Goal: Information Seeking & Learning: Learn about a topic

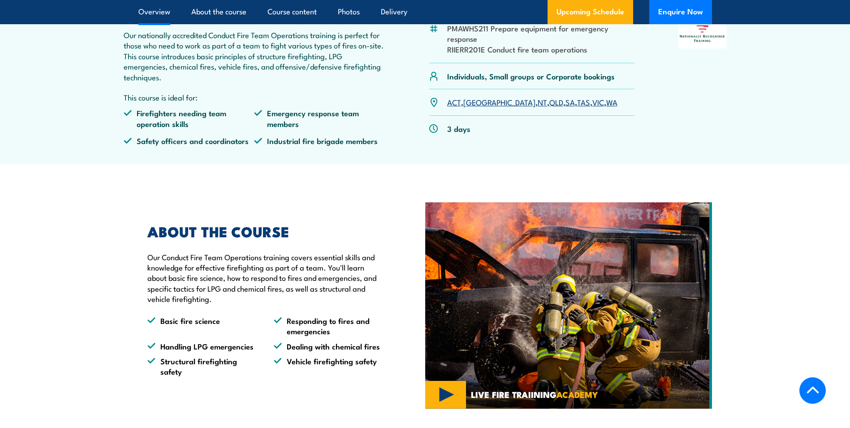
scroll to position [359, 0]
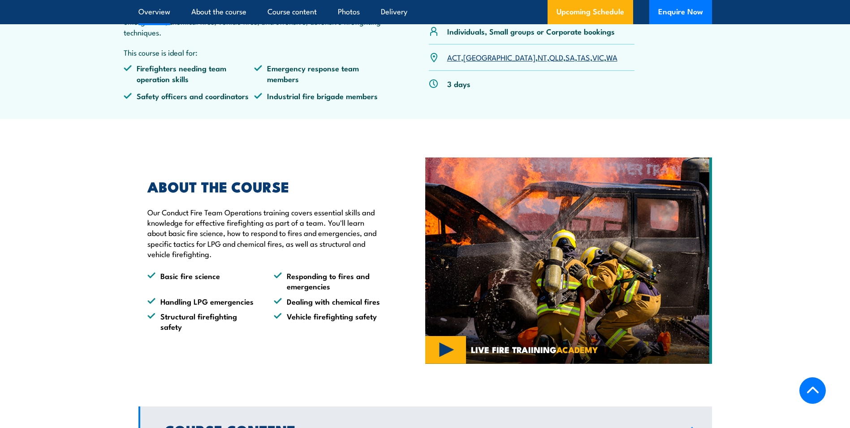
click at [436, 364] on img at bounding box center [568, 260] width 287 height 207
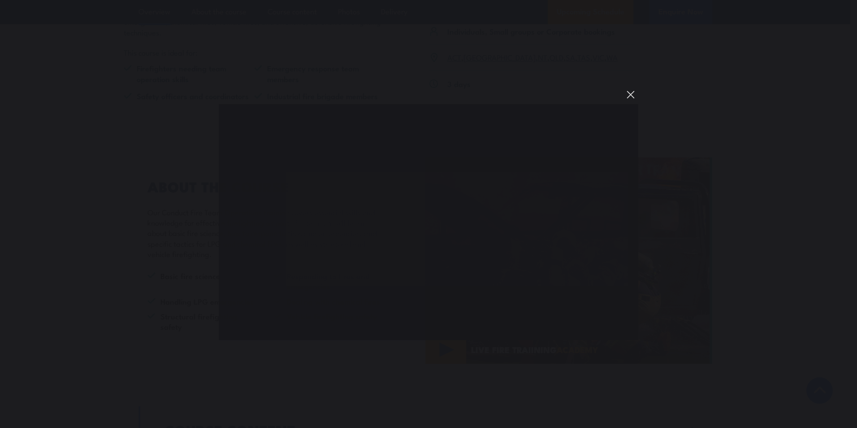
click at [632, 94] on button "You can close this modal content with the ESC key" at bounding box center [630, 94] width 15 height 15
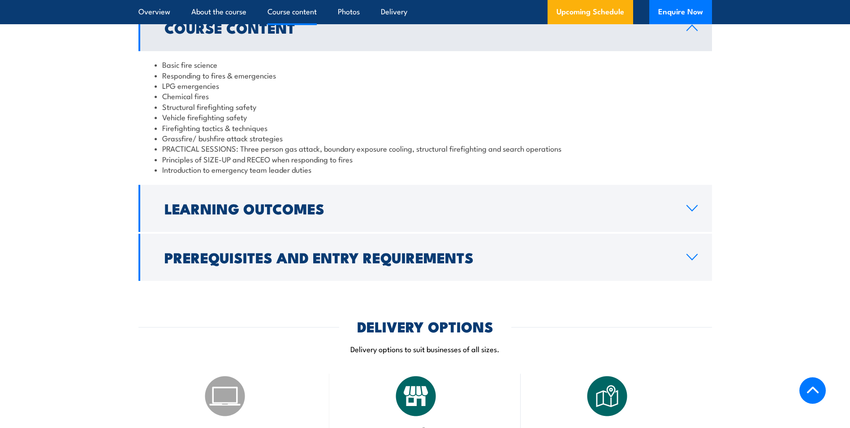
scroll to position [762, 0]
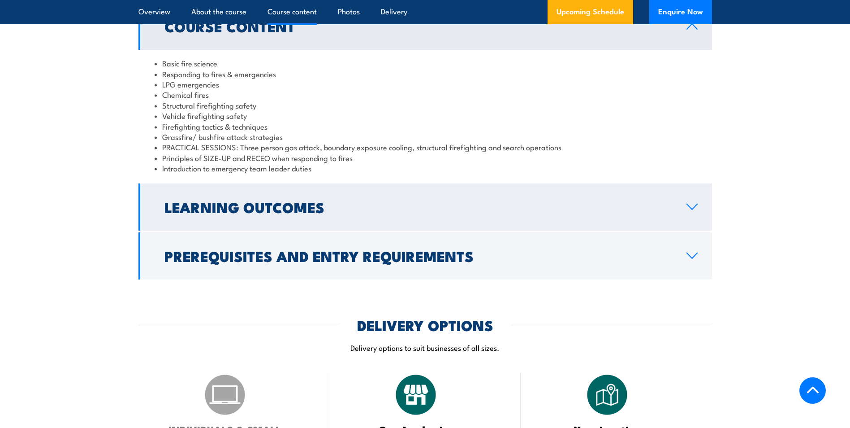
click at [325, 213] on h2 "Learning Outcomes" at bounding box center [419, 206] width 508 height 13
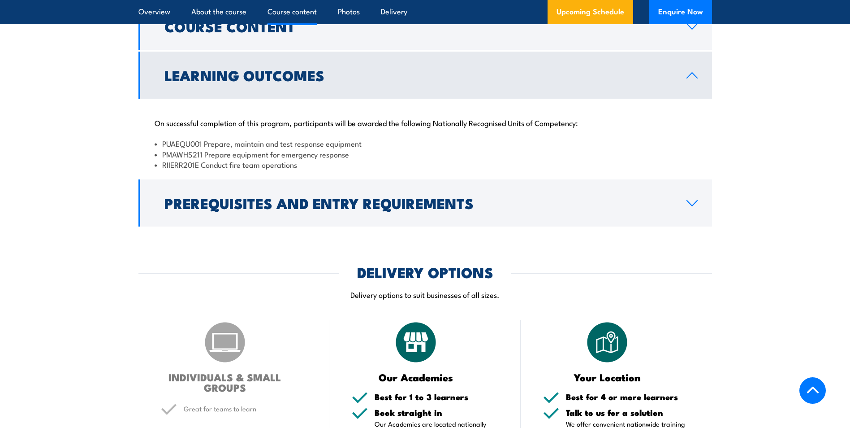
click at [325, 209] on h2 "Prerequisites and Entry Requirements" at bounding box center [419, 202] width 508 height 13
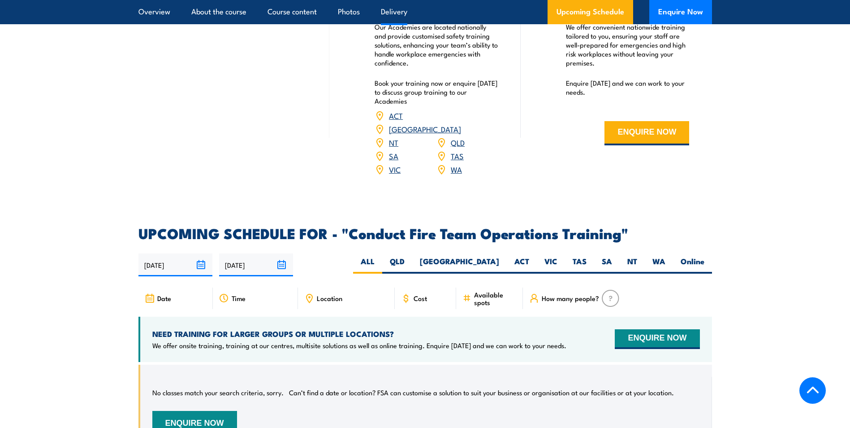
scroll to position [1345, 0]
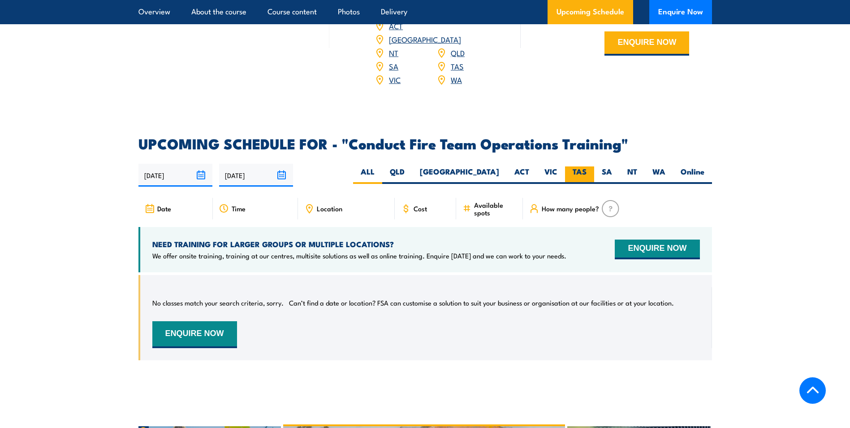
click at [580, 166] on label "TAS" at bounding box center [579, 174] width 29 height 17
click at [587, 166] on input "TAS" at bounding box center [590, 169] width 6 height 6
radio input "true"
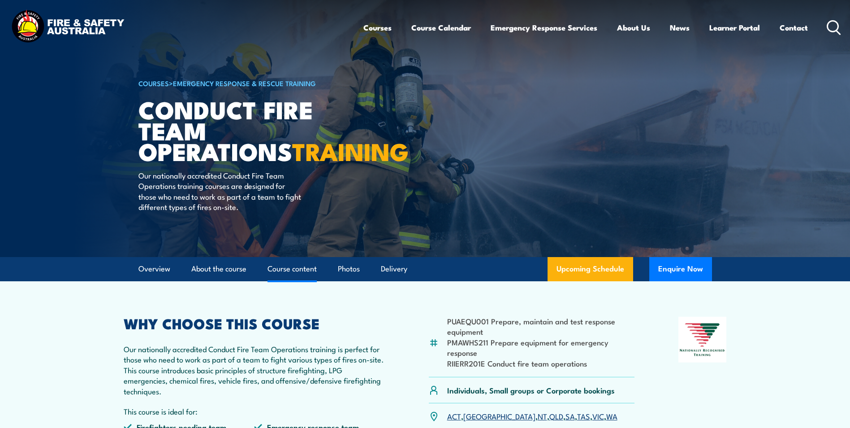
click at [297, 281] on link "Course content" at bounding box center [292, 269] width 49 height 24
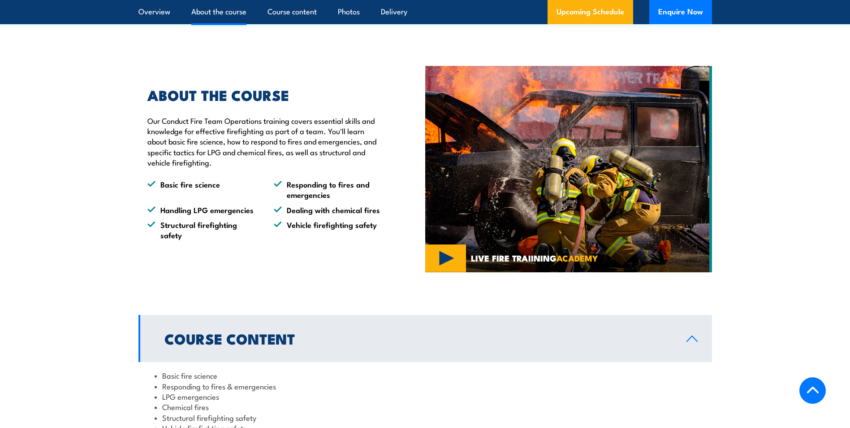
scroll to position [181, 0]
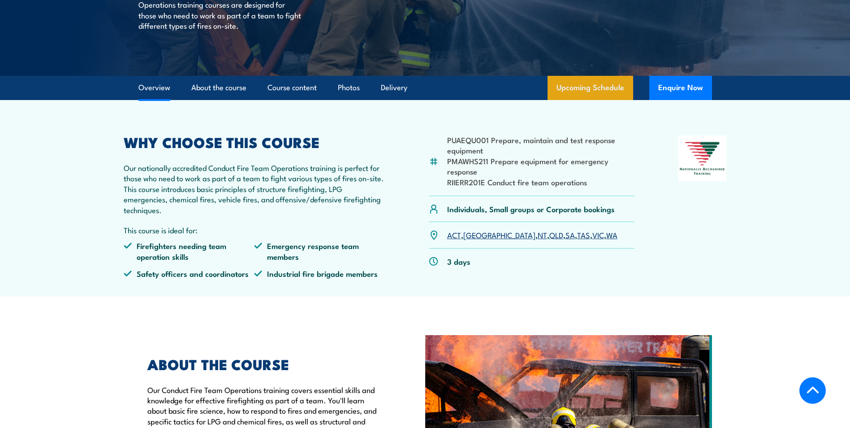
click at [589, 100] on link "Upcoming Schedule" at bounding box center [591, 88] width 86 height 24
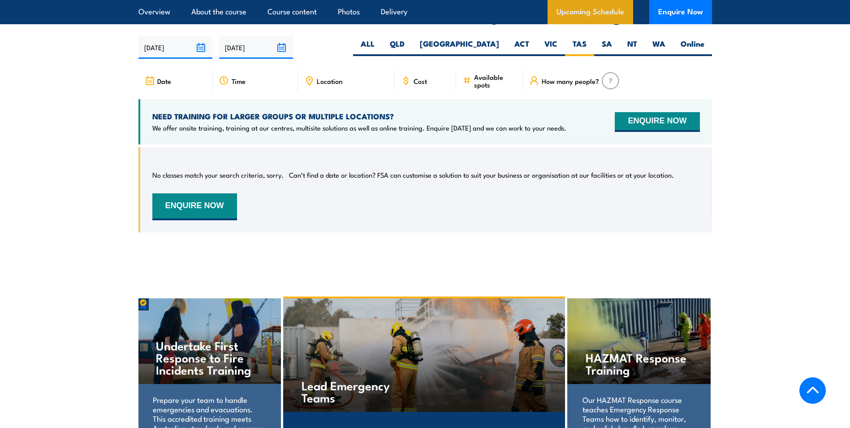
scroll to position [1434, 0]
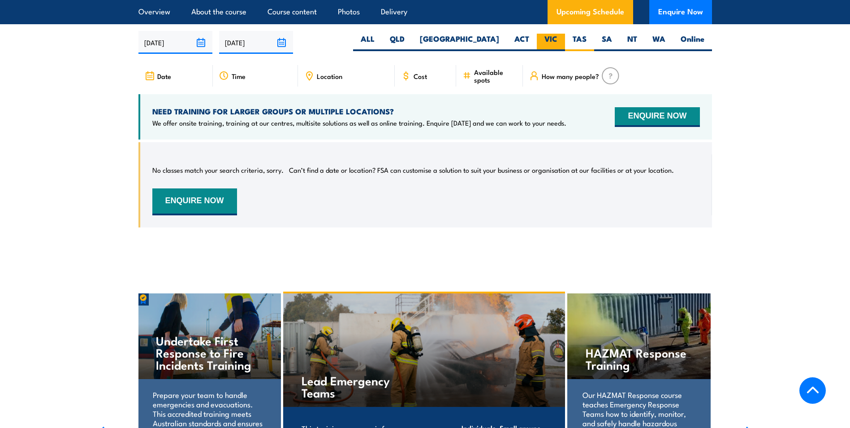
click at [549, 35] on label "VIC" at bounding box center [551, 42] width 28 height 17
click at [558, 35] on input "VIC" at bounding box center [561, 37] width 6 height 6
radio input "true"
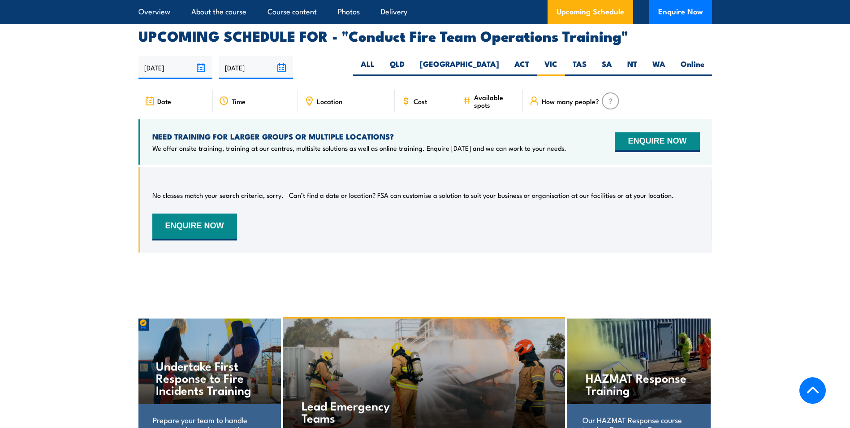
scroll to position [1434, 0]
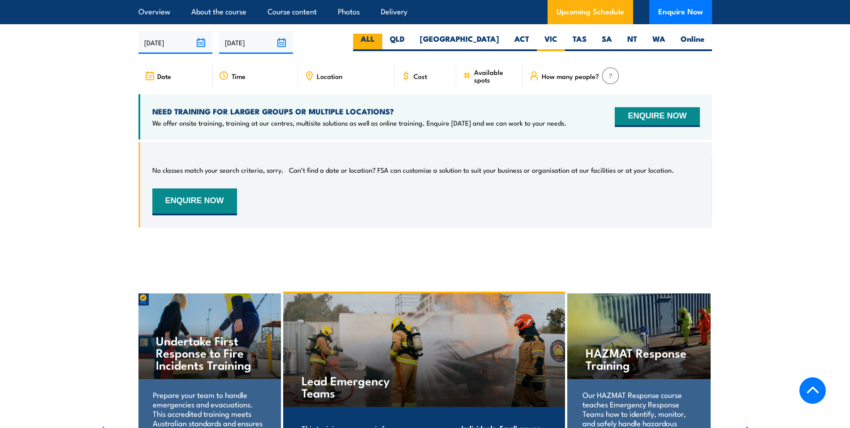
click at [382, 41] on label "ALL" at bounding box center [367, 42] width 29 height 17
click at [381, 39] on input "ALL" at bounding box center [378, 37] width 6 height 6
radio input "true"
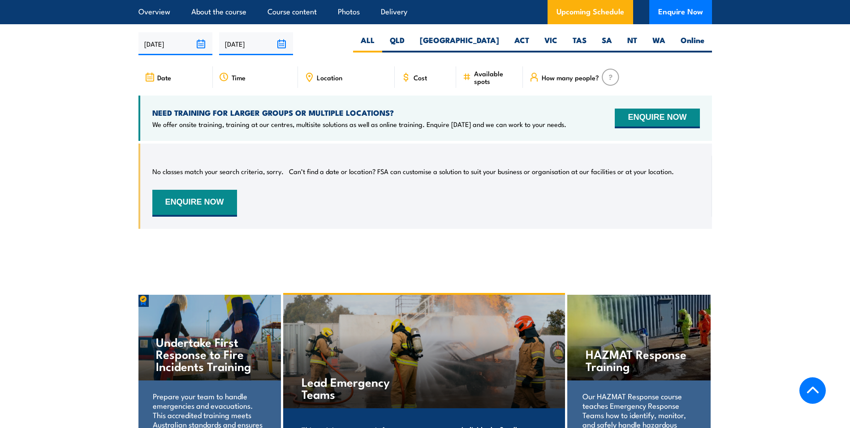
scroll to position [1434, 0]
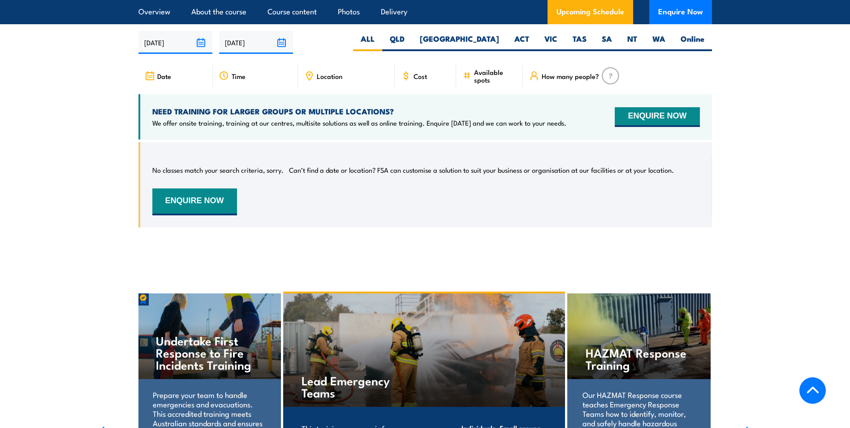
click at [334, 9] on li "Photos" at bounding box center [345, 12] width 30 height 24
click at [342, 13] on link "Photos" at bounding box center [349, 12] width 22 height 24
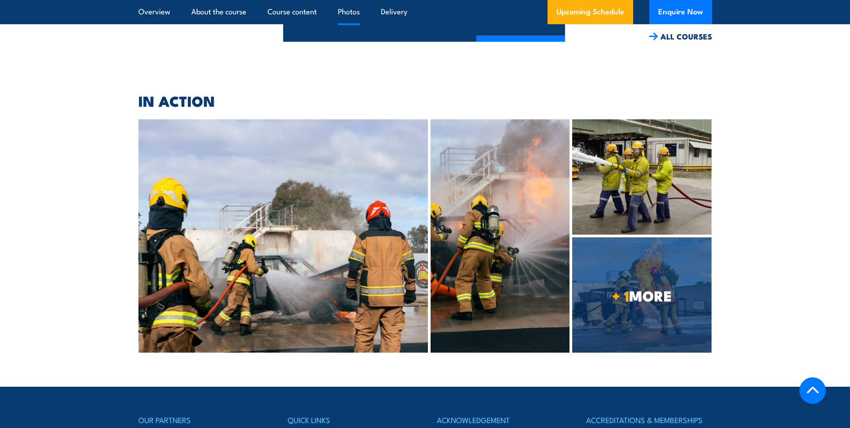
scroll to position [1999, 0]
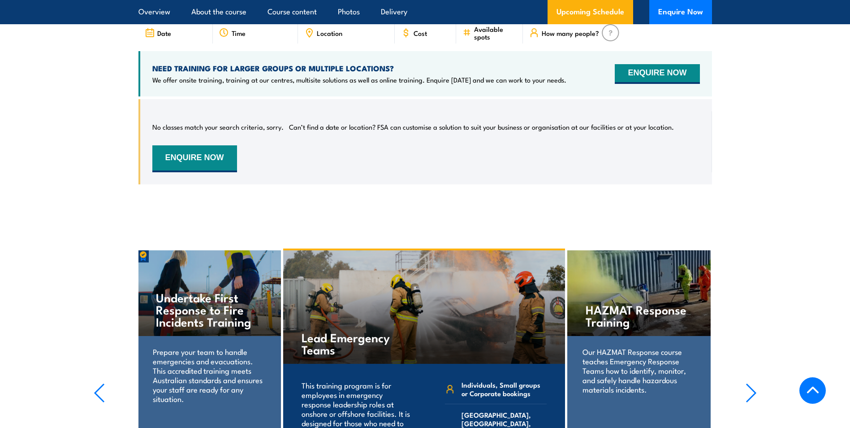
scroll to position [1476, 0]
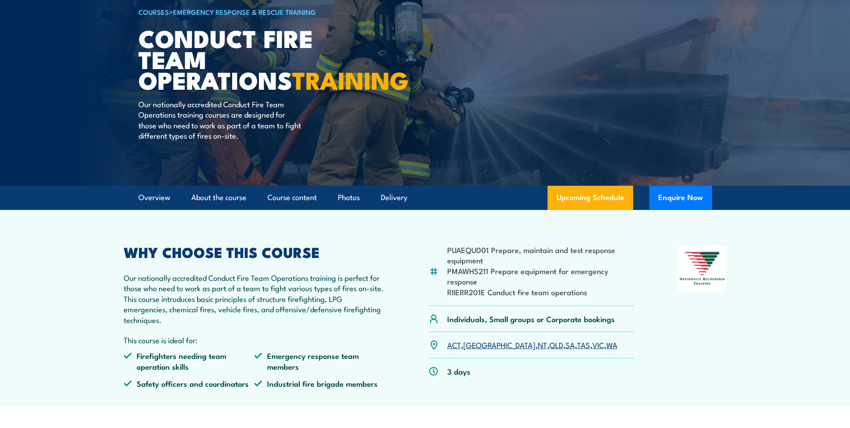
scroll to position [43, 0]
